Goal: Find specific page/section: Find specific page/section

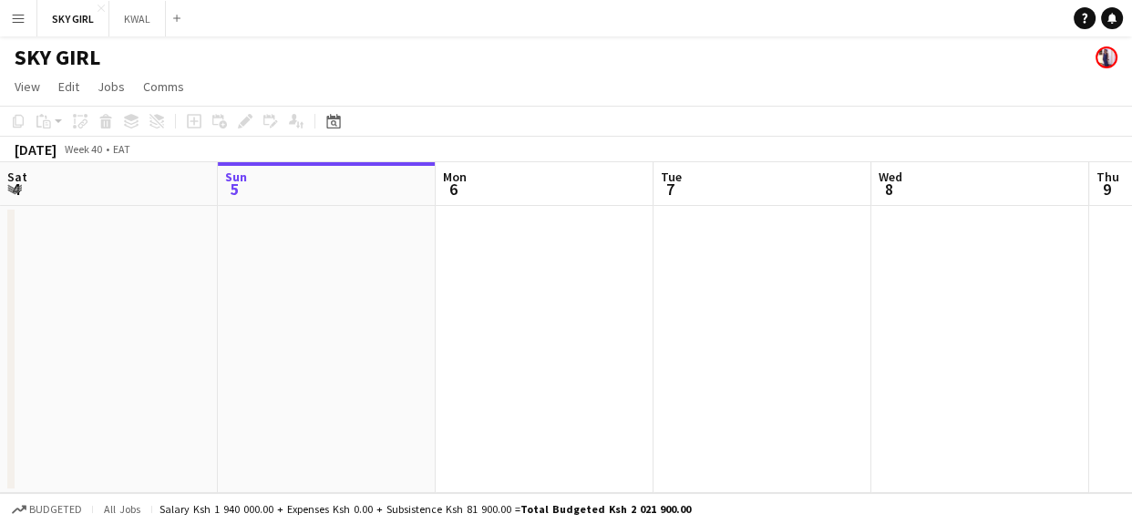
click at [26, 22] on button "Menu" at bounding box center [18, 18] width 36 height 36
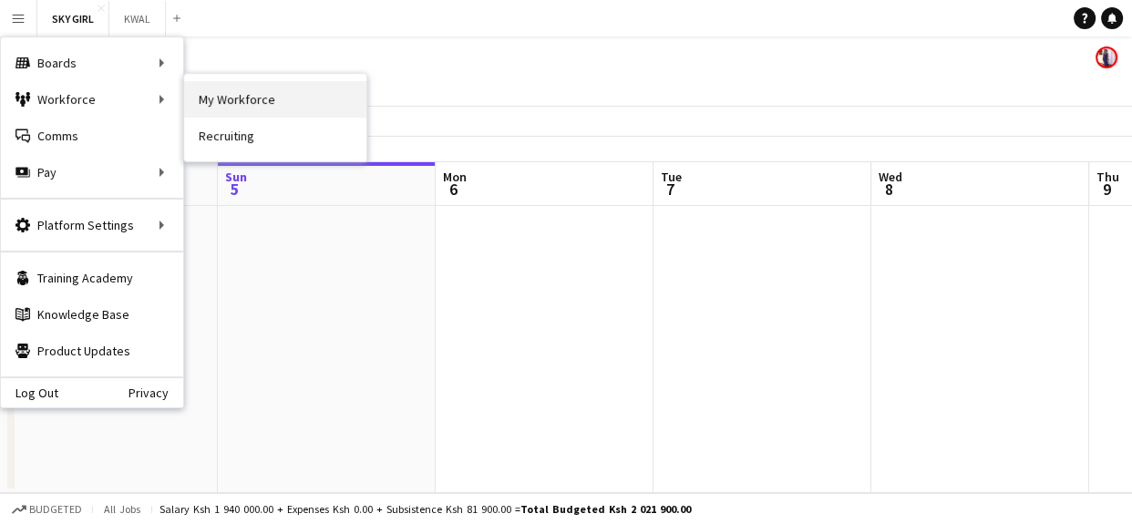
click at [215, 91] on link "My Workforce" at bounding box center [275, 99] width 182 height 36
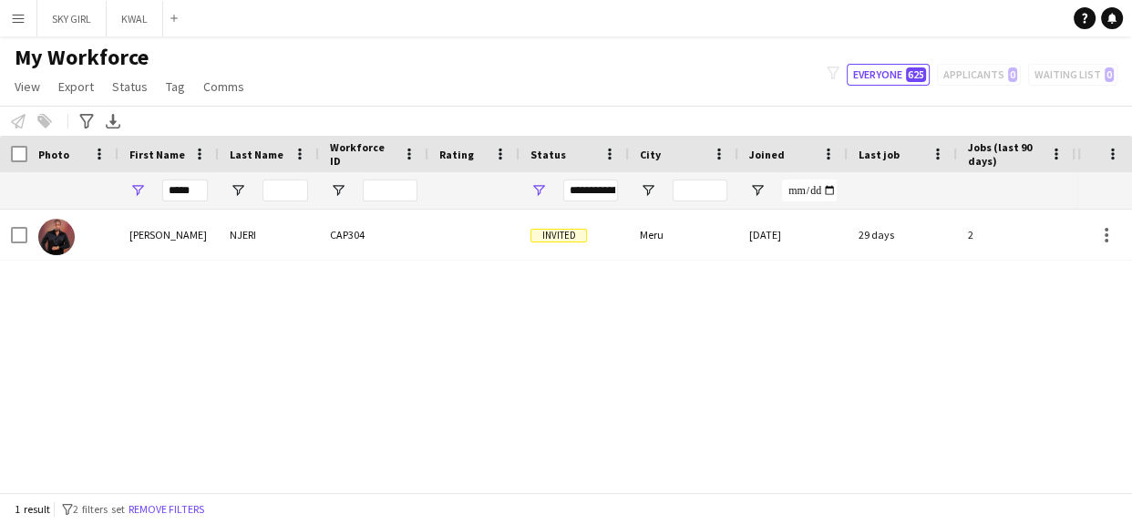
click at [18, 9] on button "Menu" at bounding box center [18, 18] width 36 height 36
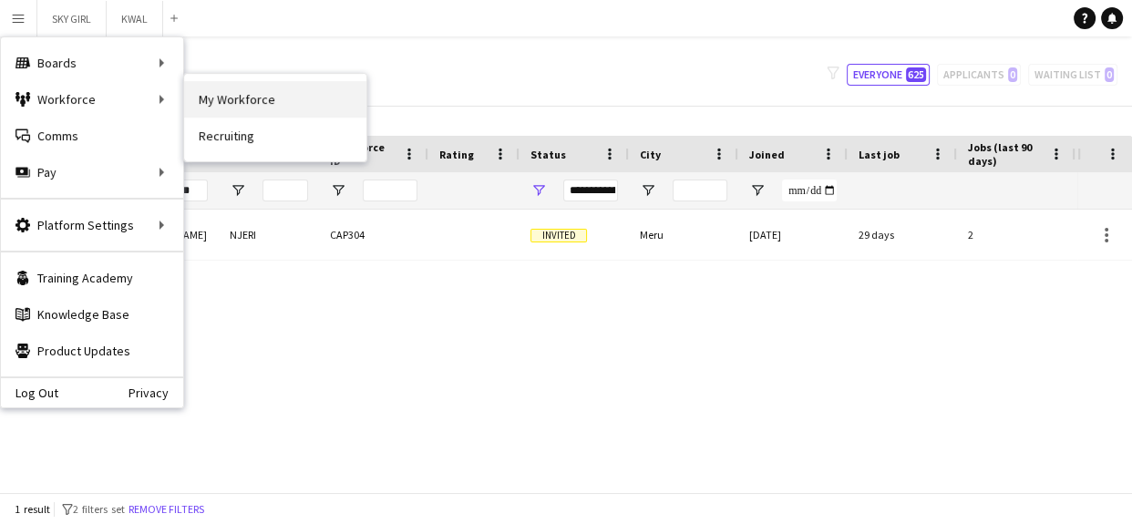
click at [228, 103] on link "My Workforce" at bounding box center [275, 99] width 182 height 36
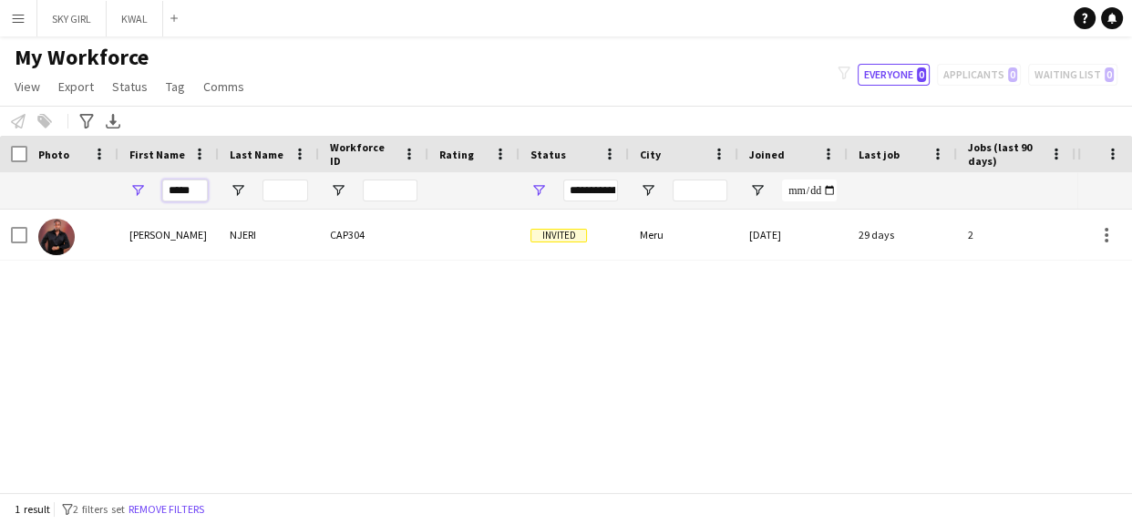
click at [195, 186] on input "****" at bounding box center [185, 191] width 46 height 22
type input "*"
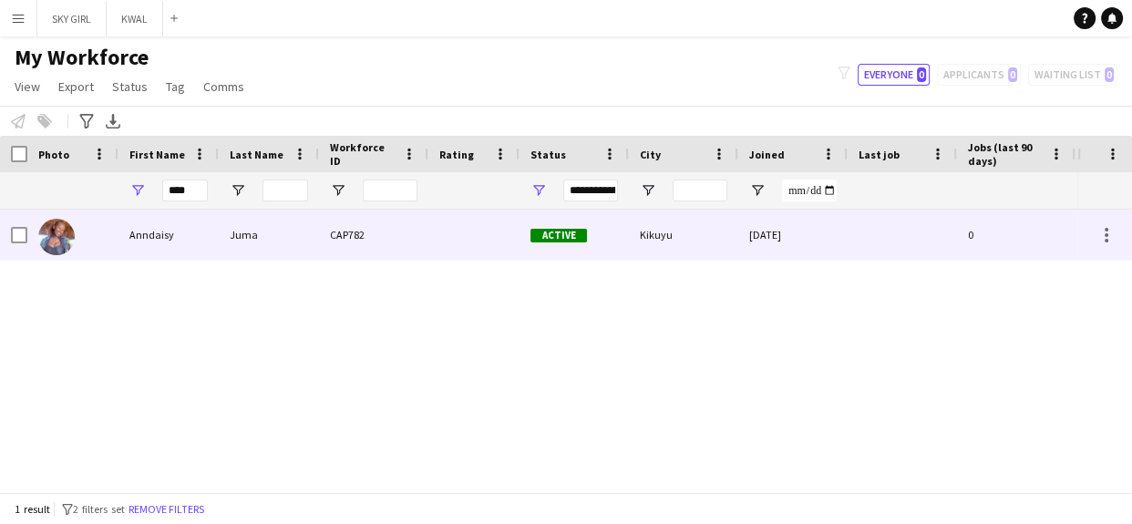
click at [207, 224] on div "Anndaisy" at bounding box center [169, 235] width 100 height 50
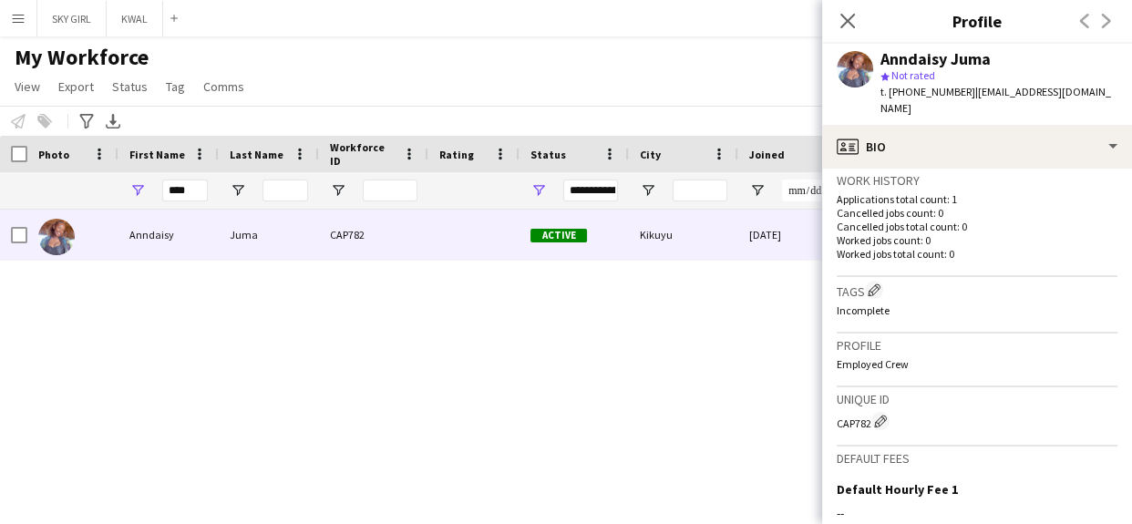
scroll to position [674, 0]
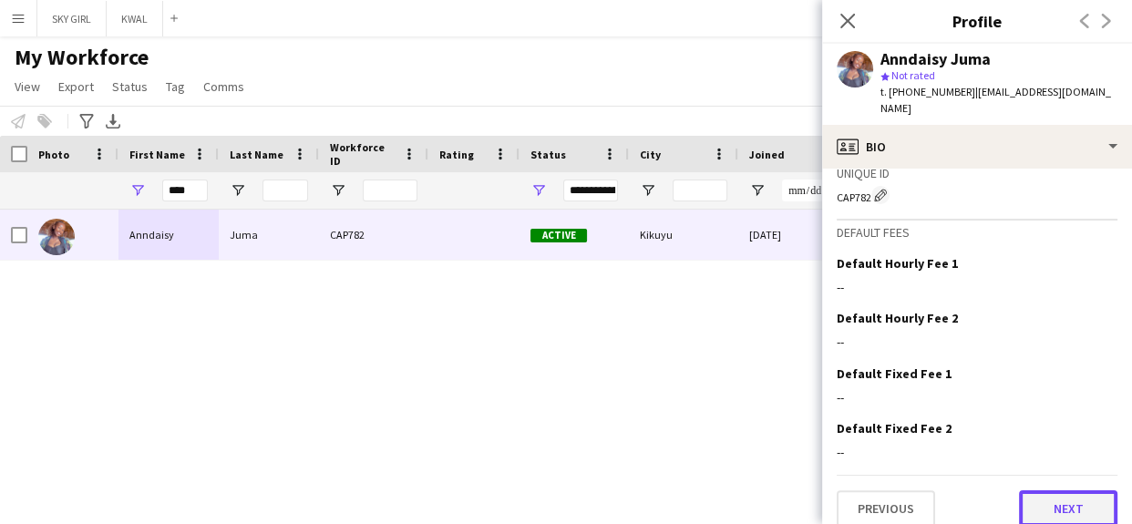
click at [1039, 490] on button "Next" at bounding box center [1068, 508] width 98 height 36
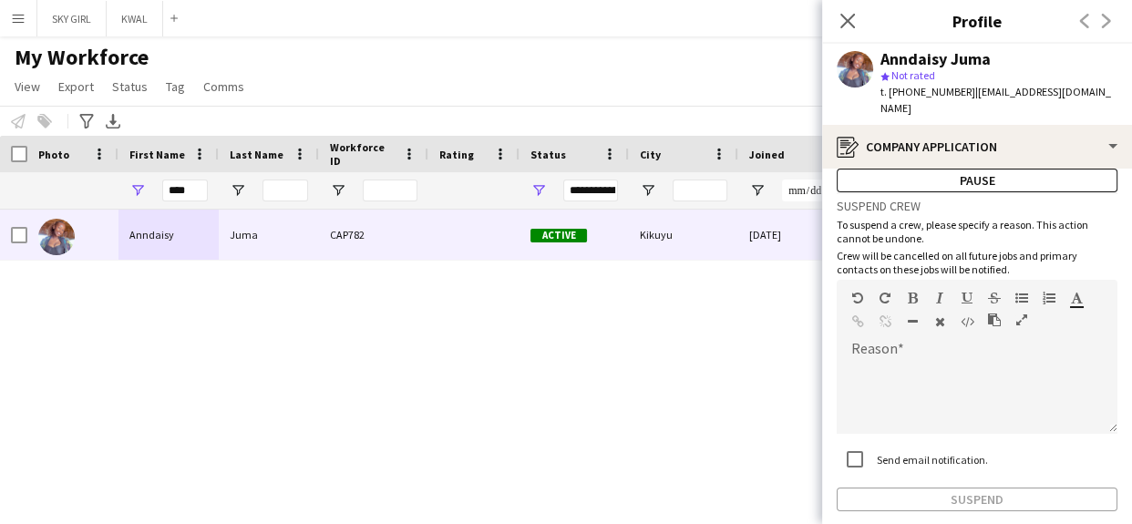
scroll to position [129, 0]
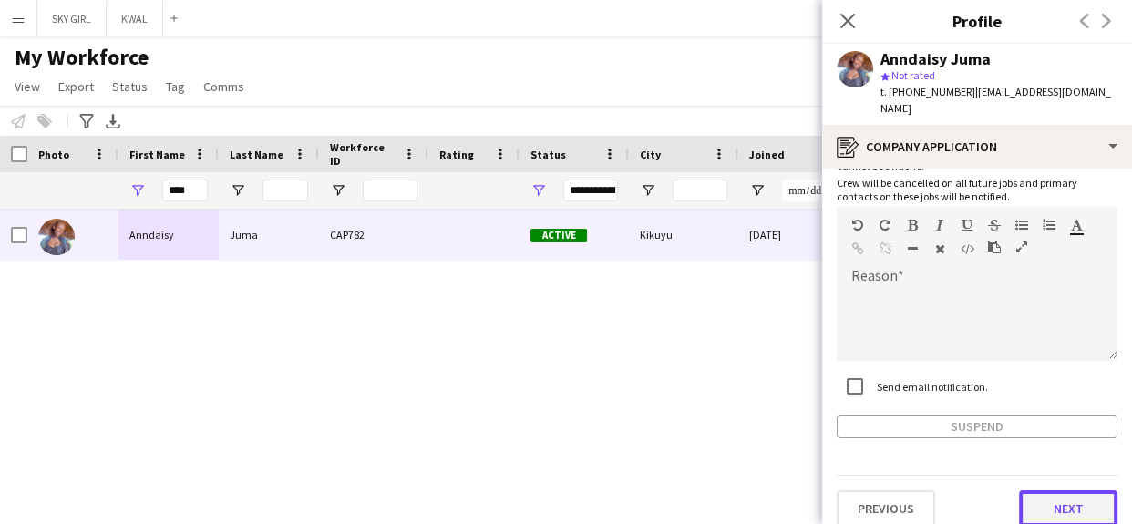
click at [1023, 494] on button "Next" at bounding box center [1068, 508] width 98 height 36
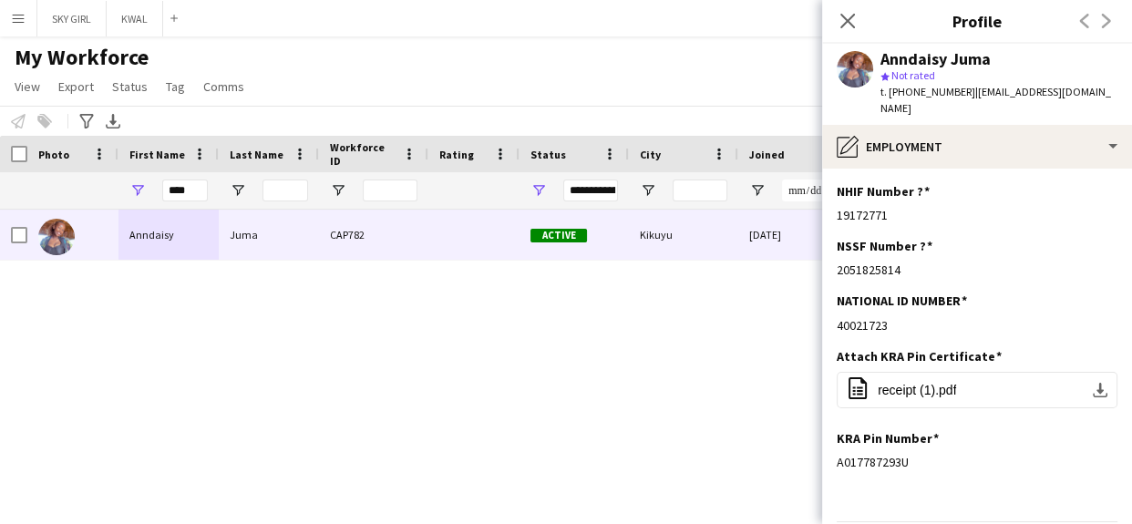
scroll to position [46, 0]
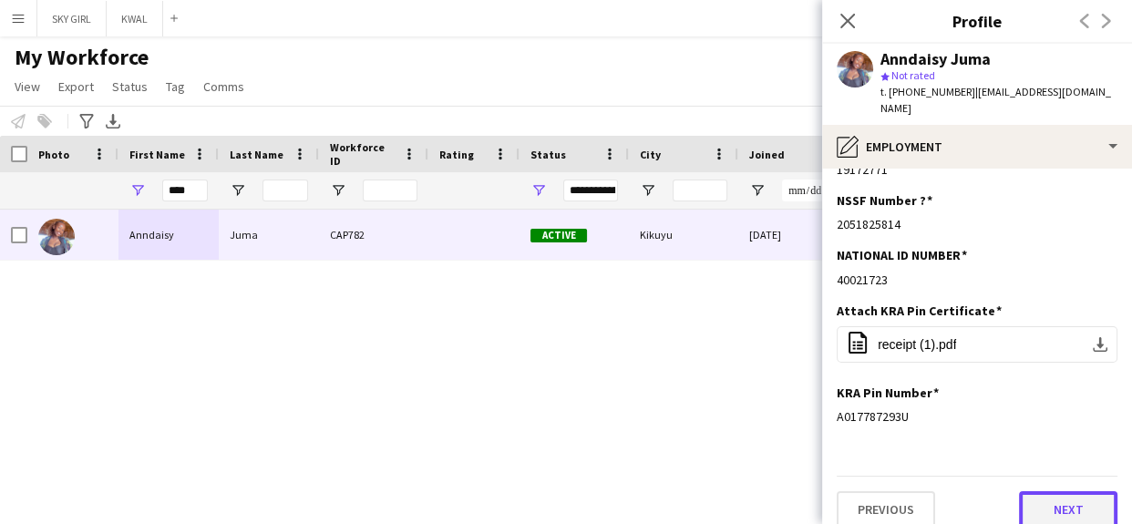
click at [1029, 491] on button "Next" at bounding box center [1068, 509] width 98 height 36
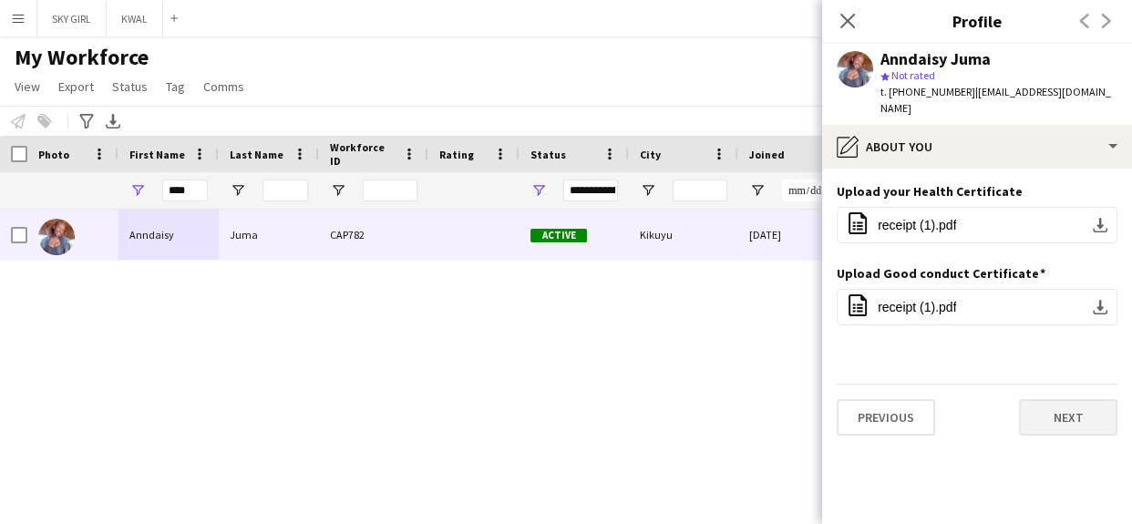
scroll to position [0, 0]
click at [1036, 400] on button "Next" at bounding box center [1068, 417] width 98 height 36
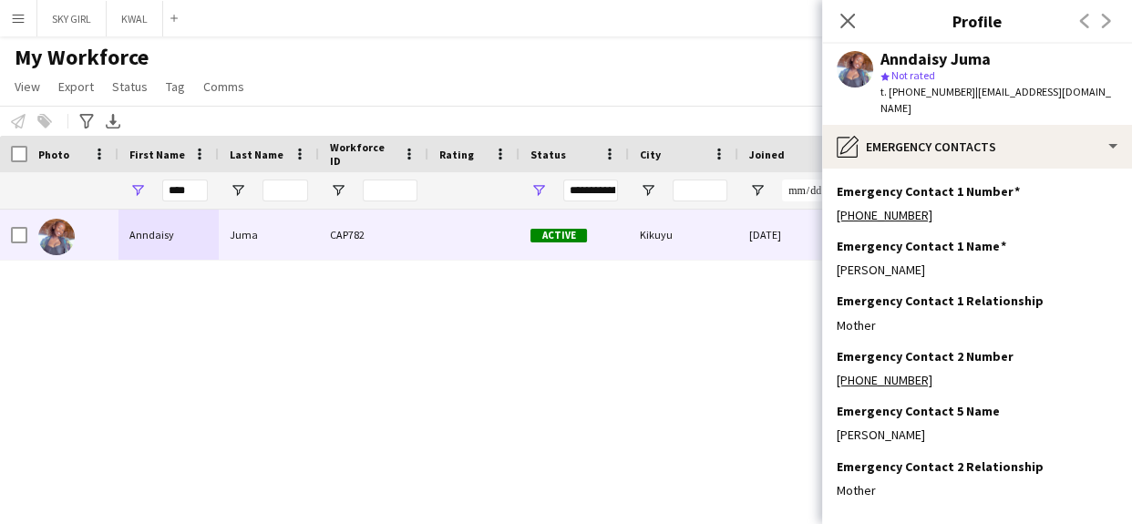
scroll to position [74, 0]
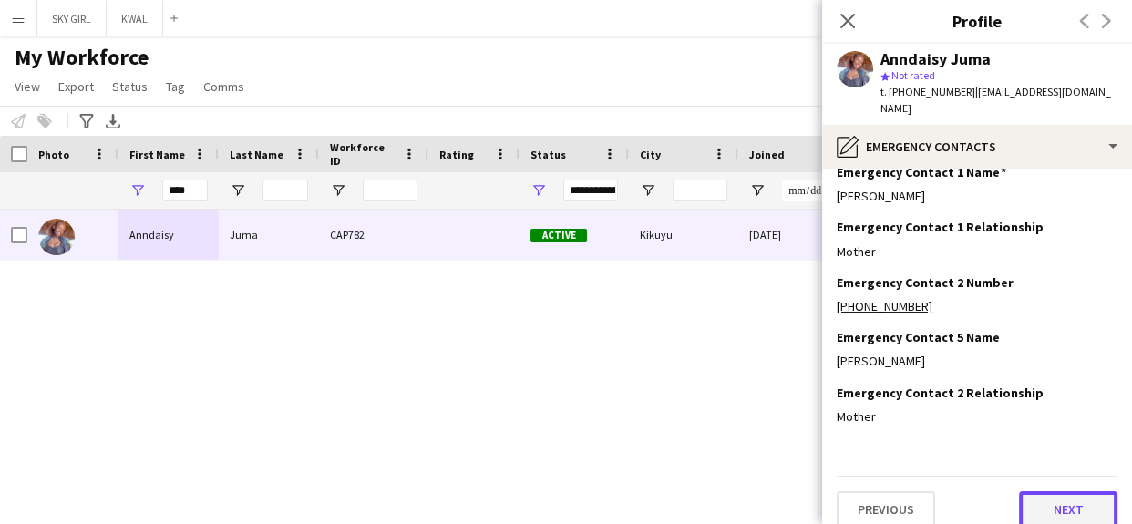
click at [1031, 491] on button "Next" at bounding box center [1068, 509] width 98 height 36
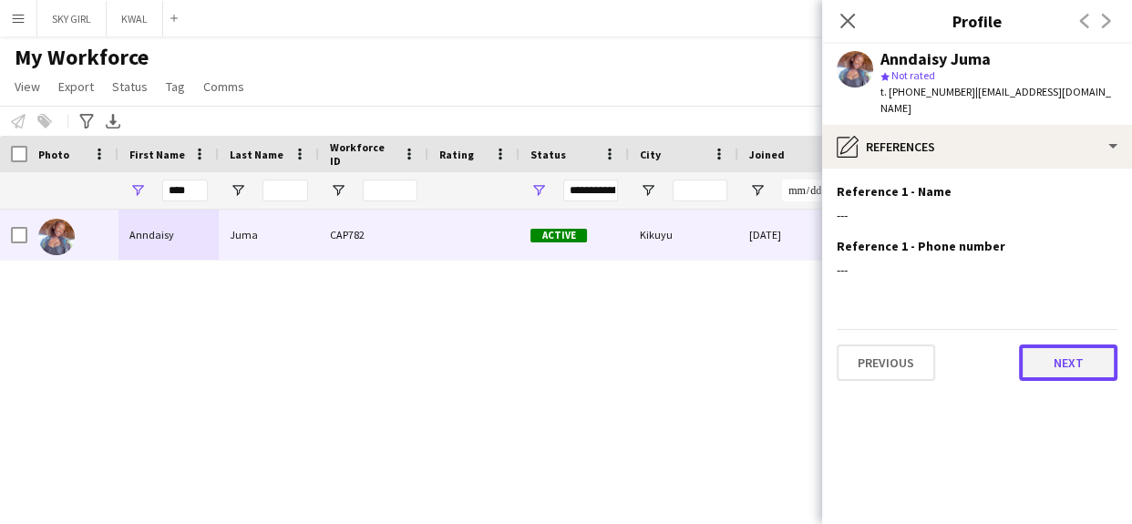
click at [1039, 353] on button "Next" at bounding box center [1068, 363] width 98 height 36
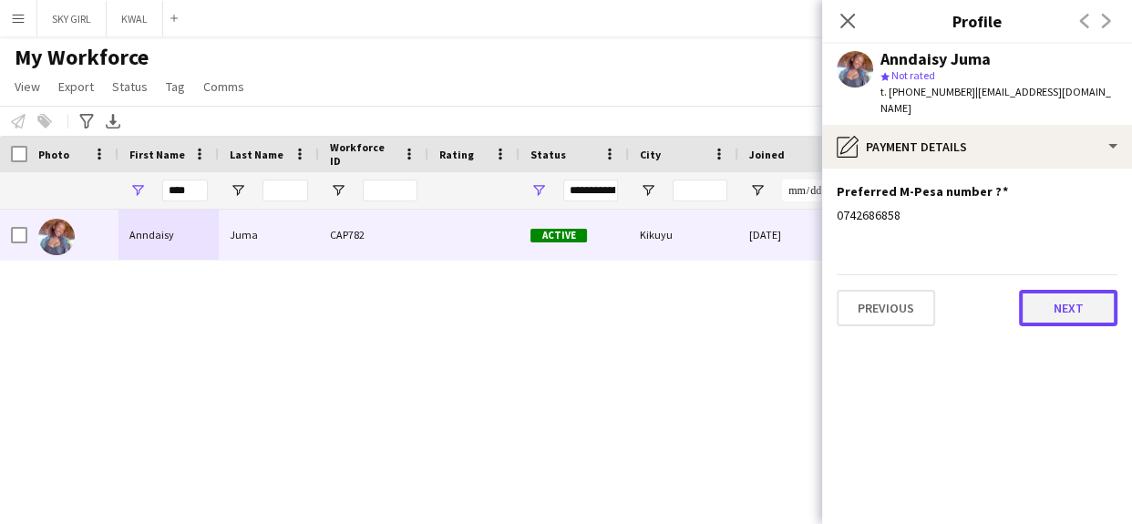
click at [1043, 300] on button "Next" at bounding box center [1068, 308] width 98 height 36
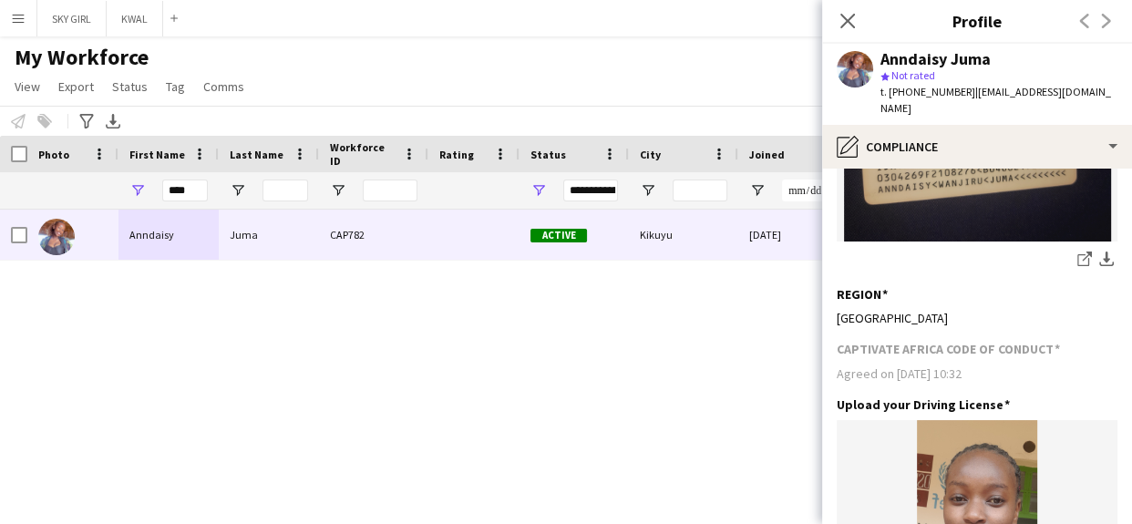
scroll to position [836, 0]
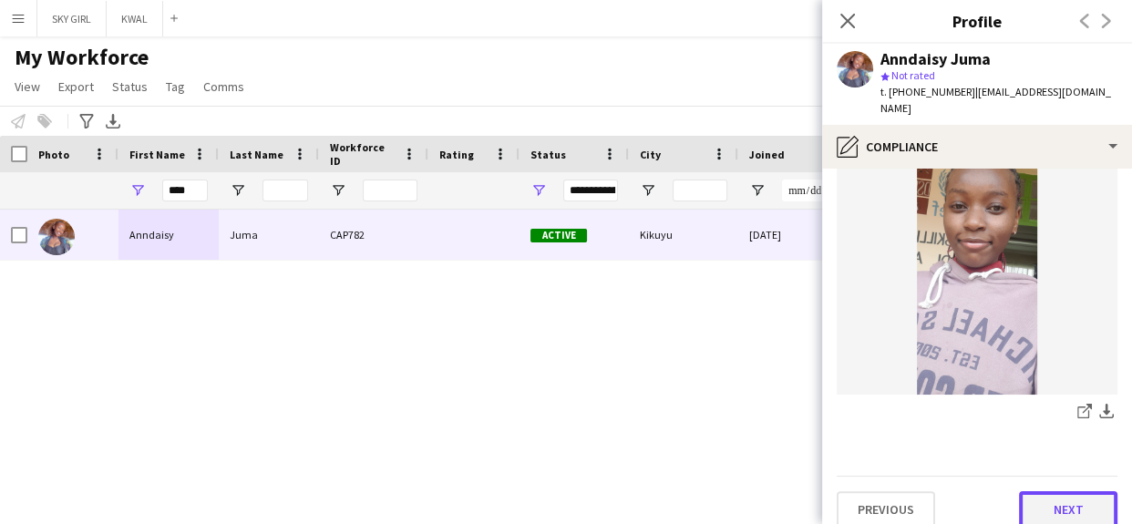
click at [1035, 491] on button "Next" at bounding box center [1068, 509] width 98 height 36
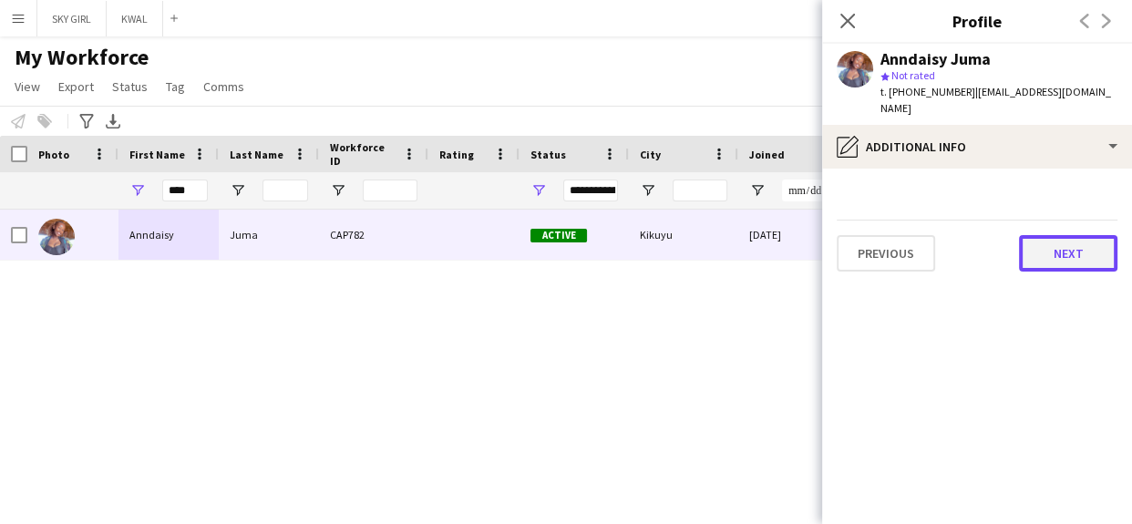
click at [1049, 248] on button "Next" at bounding box center [1068, 253] width 98 height 36
click at [1039, 240] on button "Next" at bounding box center [1068, 253] width 98 height 36
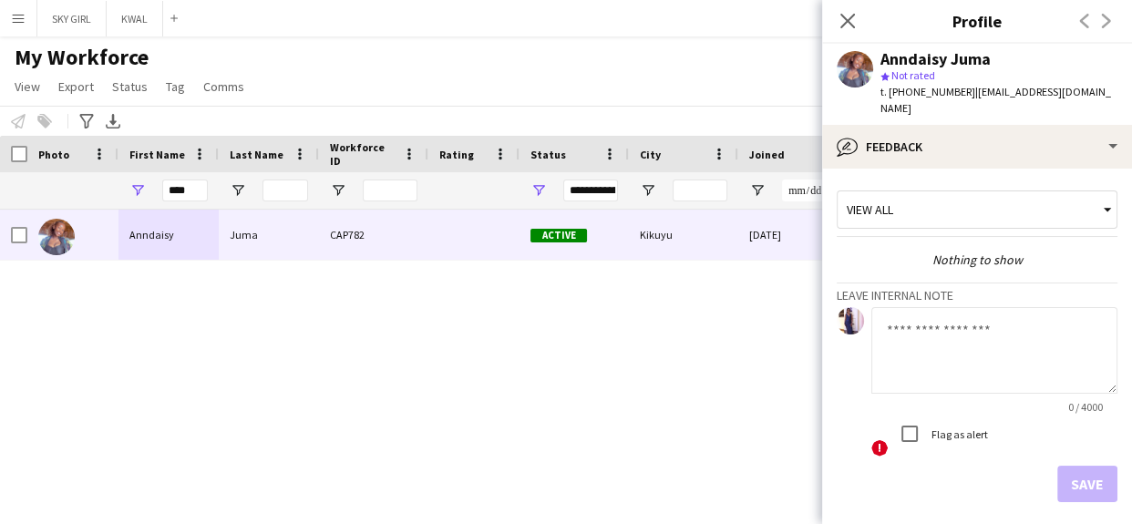
scroll to position [63, 0]
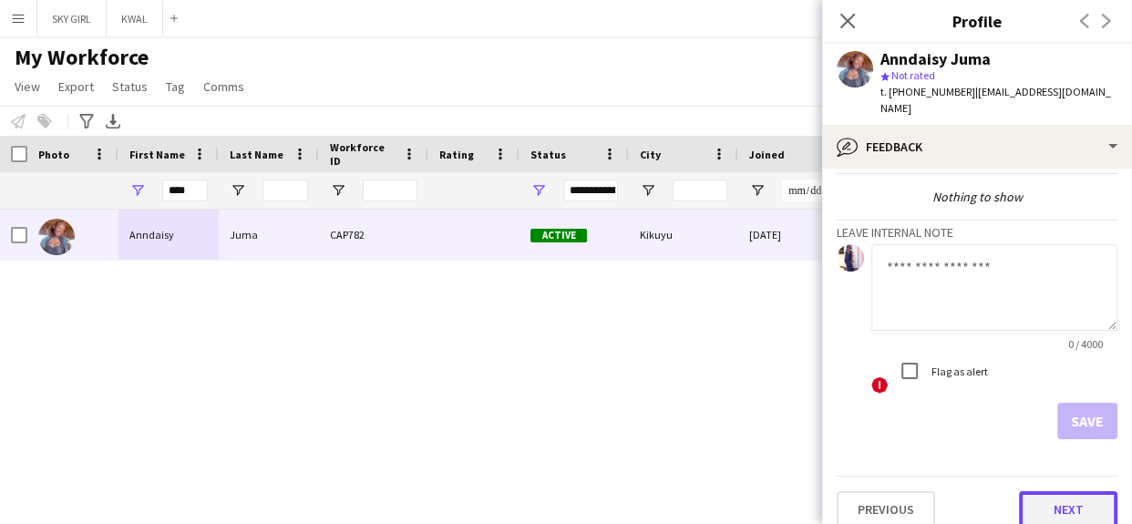
click at [1039, 491] on button "Next" at bounding box center [1068, 509] width 98 height 36
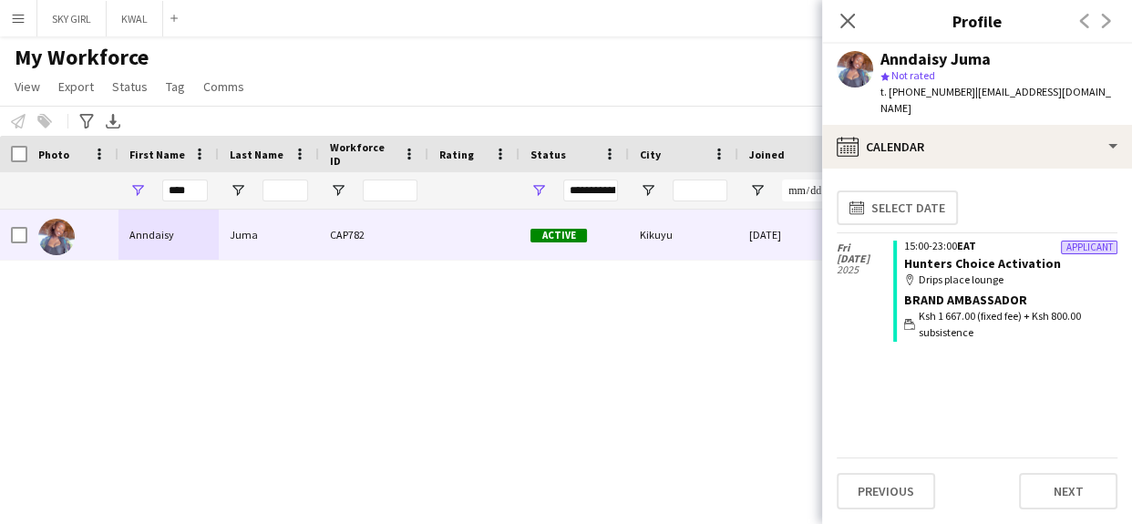
click at [21, 26] on button "Menu" at bounding box center [18, 18] width 36 height 36
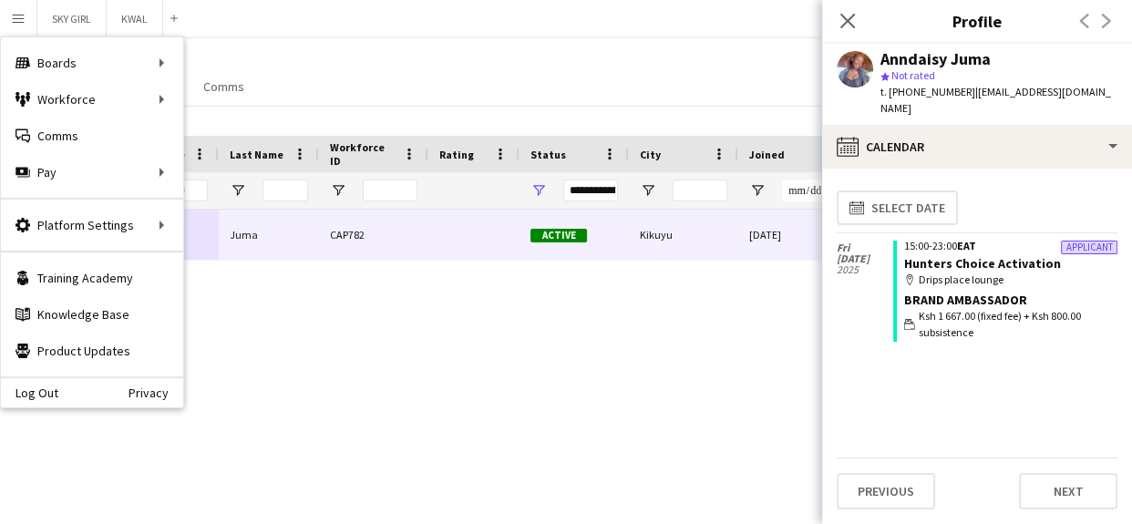
drag, startPoint x: 463, startPoint y: 115, endPoint x: 418, endPoint y: 46, distance: 82.4
click at [418, 46] on app-workforce-header "My Workforce View Views Default view Captivate Compliance workforce per brand N…" at bounding box center [566, 90] width 1132 height 92
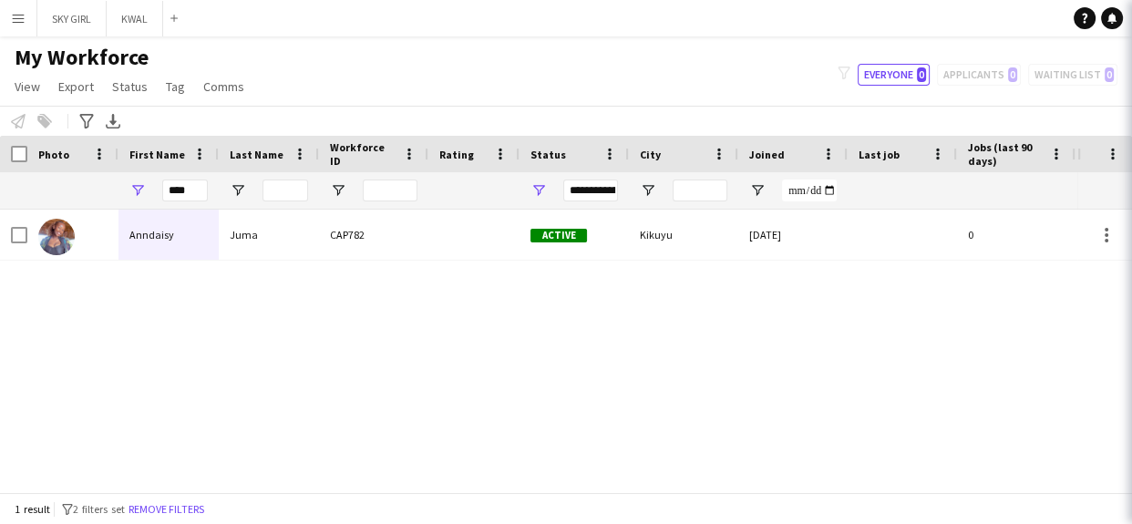
click at [418, 46] on div "My Workforce View Views Default view Captivate Compliance workforce per brand N…" at bounding box center [566, 75] width 1132 height 62
click at [198, 191] on input "****" at bounding box center [185, 191] width 46 height 22
type input "*"
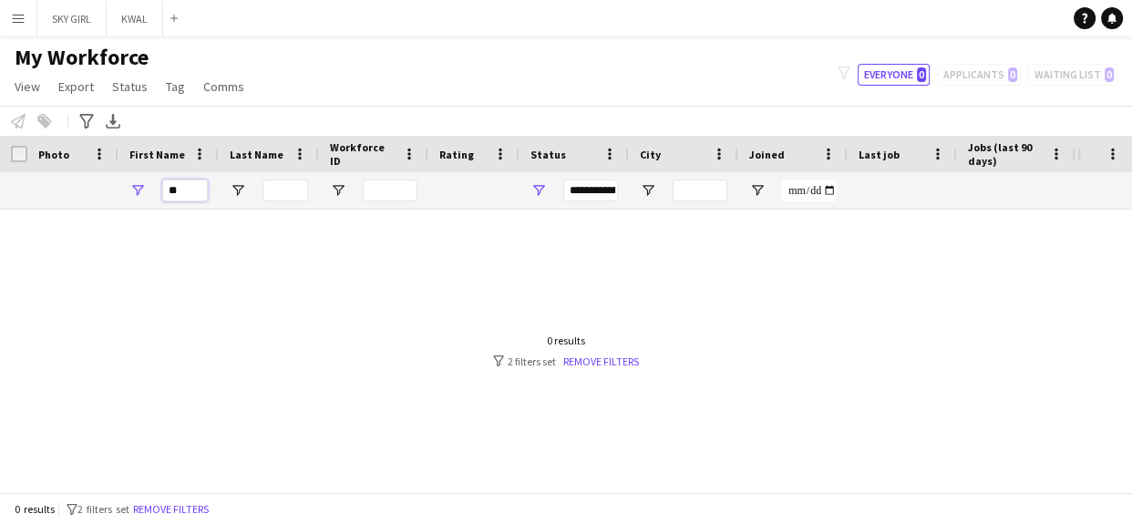
type input "*"
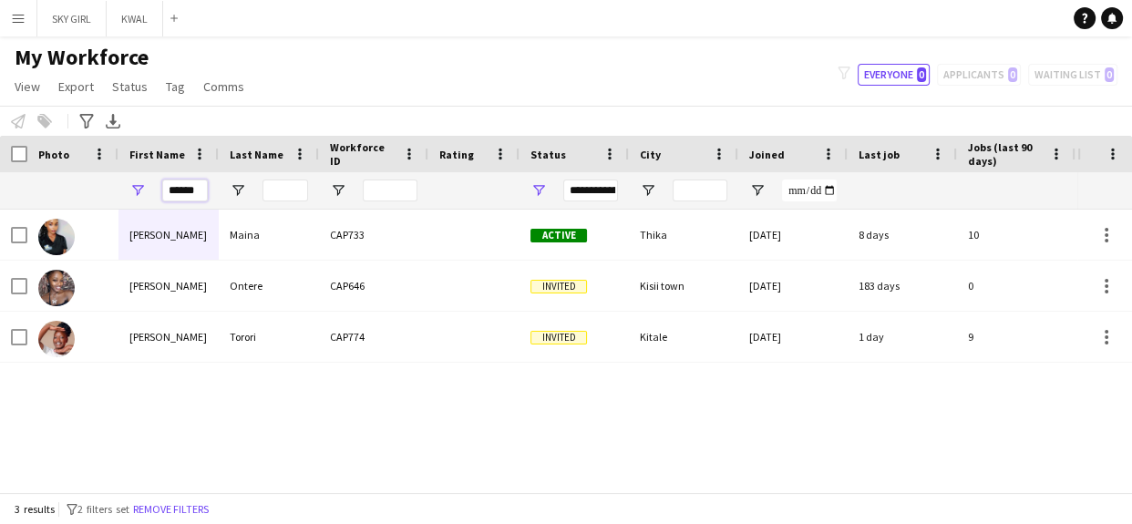
type input "******"
click at [280, 191] on input "Last Name Filter Input" at bounding box center [286, 191] width 46 height 22
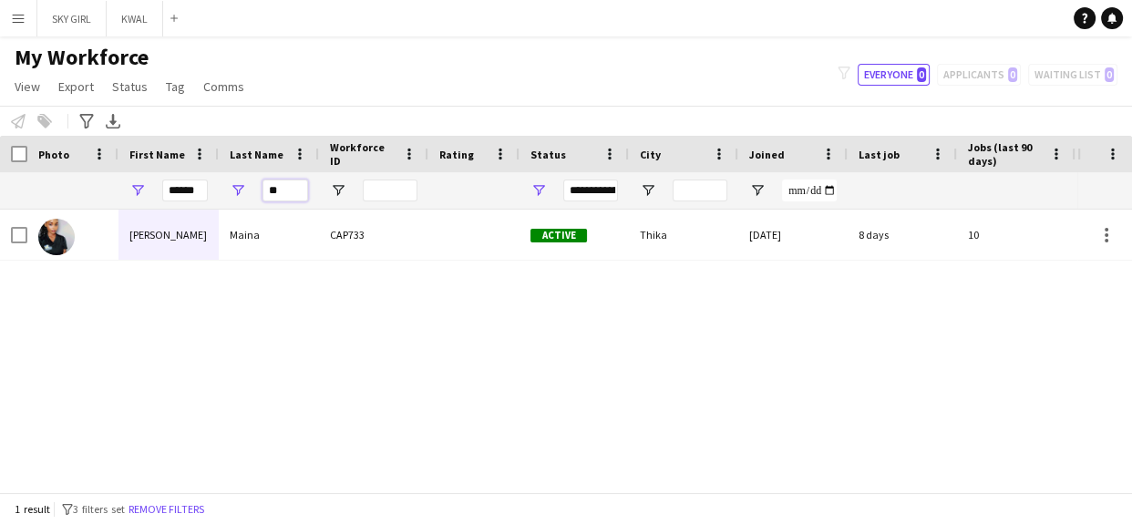
type input "*"
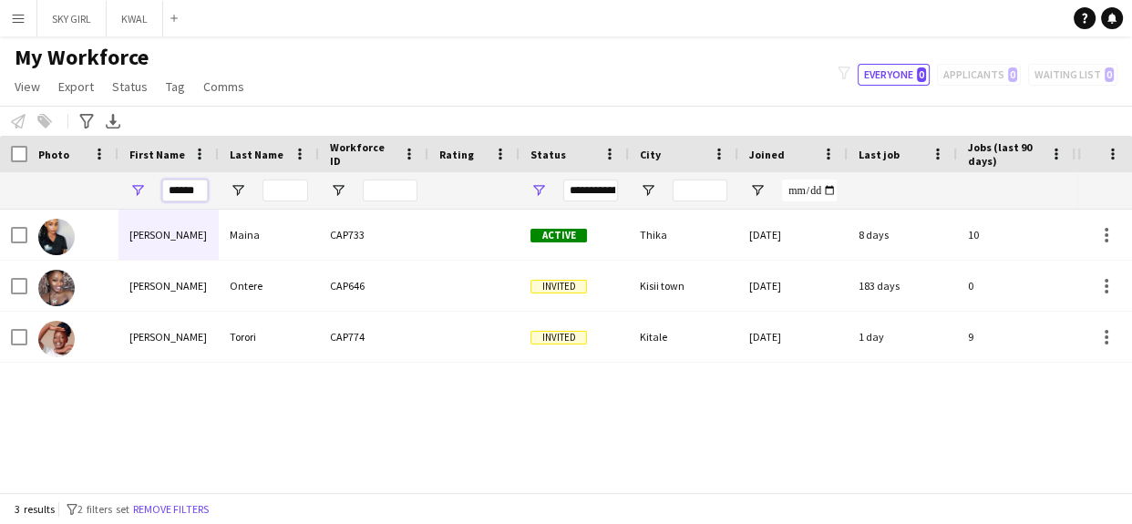
click at [199, 186] on input "******" at bounding box center [185, 191] width 46 height 22
type input "*"
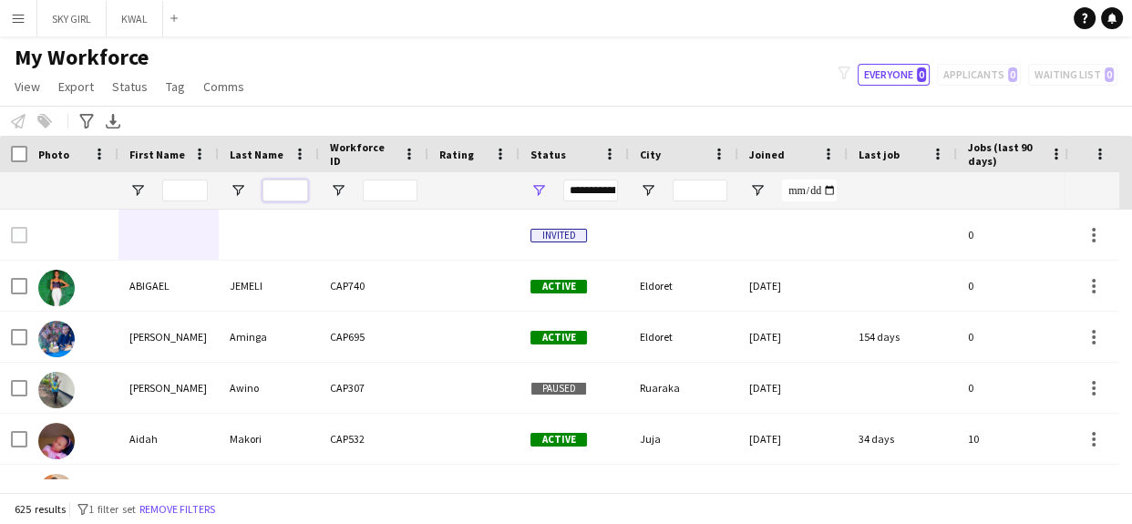
click at [283, 186] on input "Last Name Filter Input" at bounding box center [286, 191] width 46 height 22
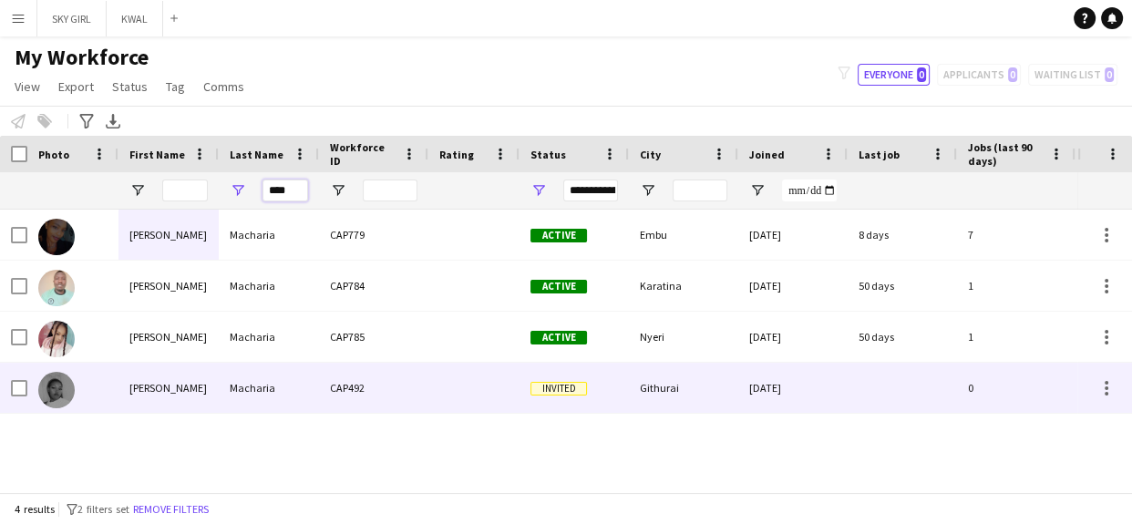
type input "****"
click at [351, 382] on div "CAP492" at bounding box center [373, 388] width 109 height 50
